Goal: Task Accomplishment & Management: Use online tool/utility

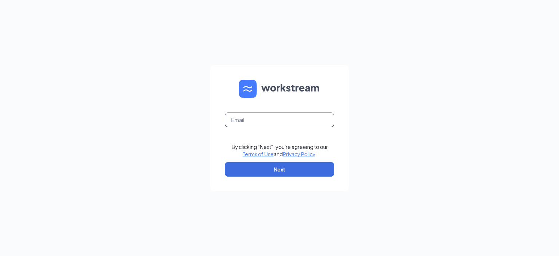
click at [247, 121] on input "text" at bounding box center [279, 120] width 109 height 15
type input "obs2521@outback.com"
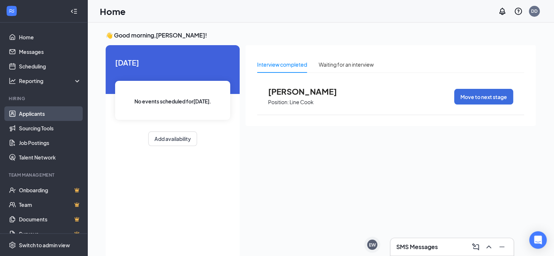
click at [45, 113] on link "Applicants" at bounding box center [50, 113] width 62 height 15
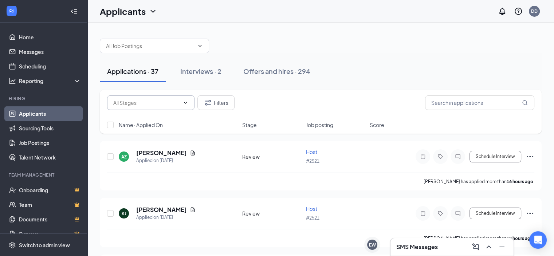
click at [153, 100] on input "text" at bounding box center [146, 103] width 66 height 8
click at [152, 99] on input "text" at bounding box center [146, 103] width 66 height 8
click at [468, 96] on input "text" at bounding box center [479, 102] width 109 height 15
type input "tribica"
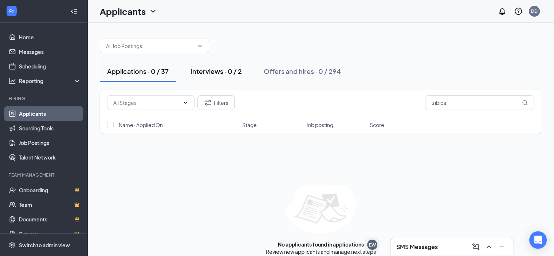
click at [214, 75] on div "Interviews · 0 / 2" at bounding box center [215, 71] width 51 height 9
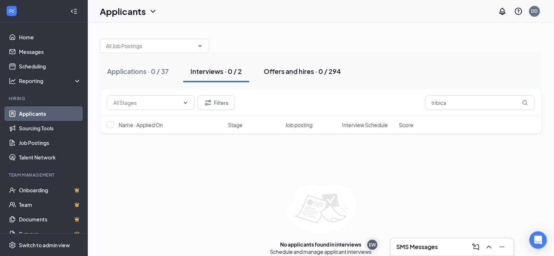
click at [315, 74] on div "Offers and hires · 0 / 294" at bounding box center [302, 71] width 77 height 9
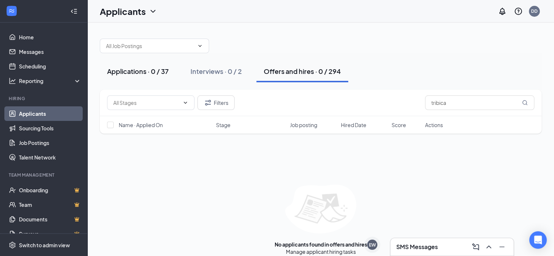
click at [153, 74] on div "Applications · 0 / 37" at bounding box center [138, 71] width 62 height 9
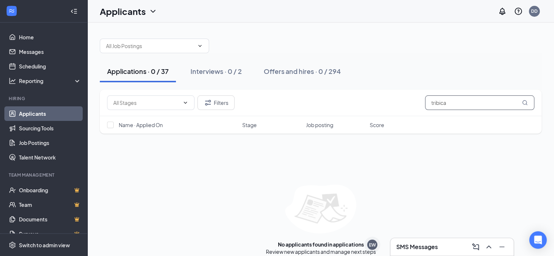
click at [454, 100] on input "tribica" at bounding box center [479, 102] width 109 height 15
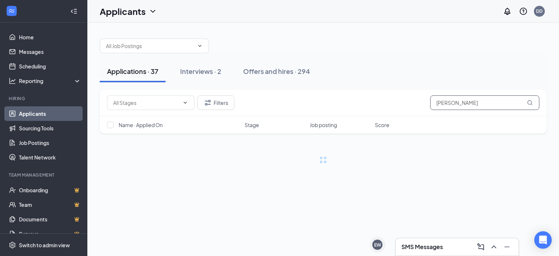
type input "[PERSON_NAME]"
